Goal: Find specific page/section: Find specific page/section

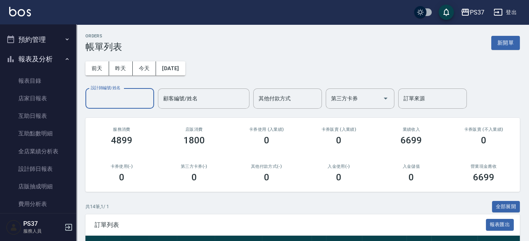
scroll to position [173, 0]
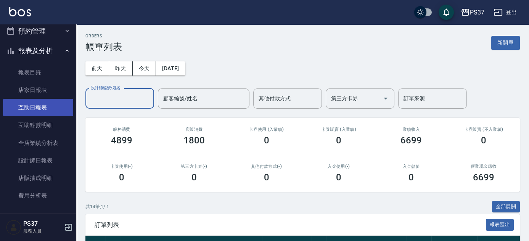
click at [52, 105] on link "互助日報表" at bounding box center [38, 108] width 70 height 18
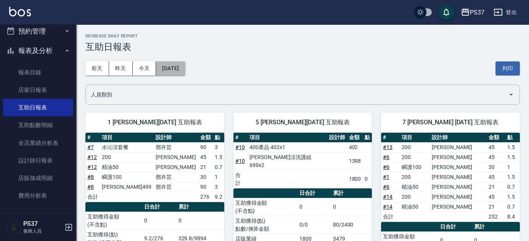
click at [182, 67] on button "[DATE]" at bounding box center [170, 68] width 29 height 14
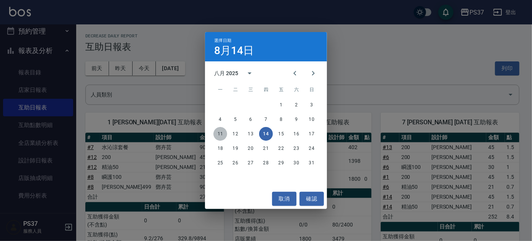
click at [218, 135] on button "11" at bounding box center [220, 134] width 14 height 14
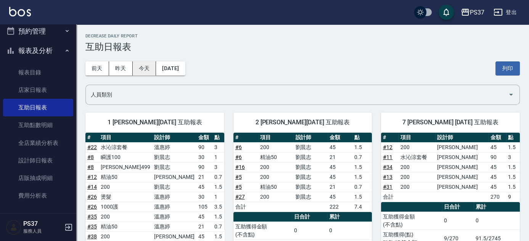
click at [149, 68] on button "今天" at bounding box center [145, 68] width 24 height 14
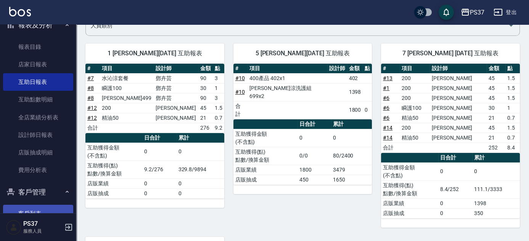
scroll to position [274, 0]
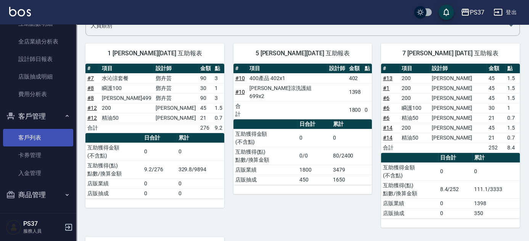
click at [46, 131] on link "客戶列表" at bounding box center [38, 138] width 70 height 18
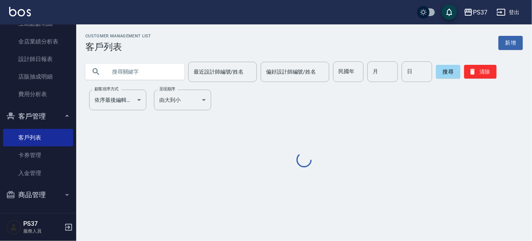
click at [342, 69] on input "民國年" at bounding box center [348, 71] width 30 height 21
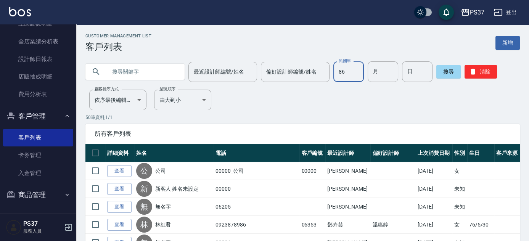
type input "86"
type input "01"
type input "1"
type input "08"
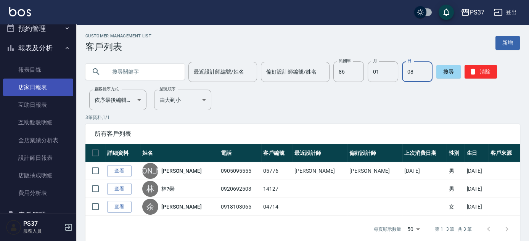
scroll to position [171, 0]
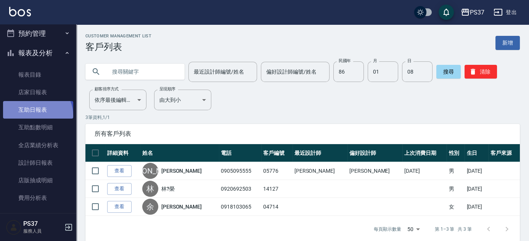
click at [35, 115] on link "互助日報表" at bounding box center [38, 110] width 70 height 18
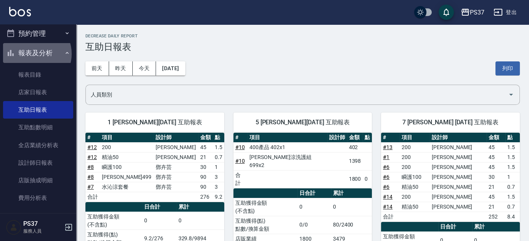
click at [34, 54] on button "報表及分析" at bounding box center [38, 53] width 70 height 20
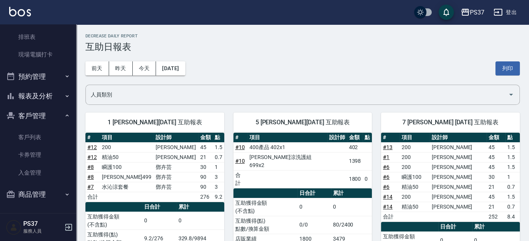
scroll to position [128, 0]
click at [32, 136] on link "客戶列表" at bounding box center [38, 137] width 70 height 18
